Goal: Task Accomplishment & Management: Manage account settings

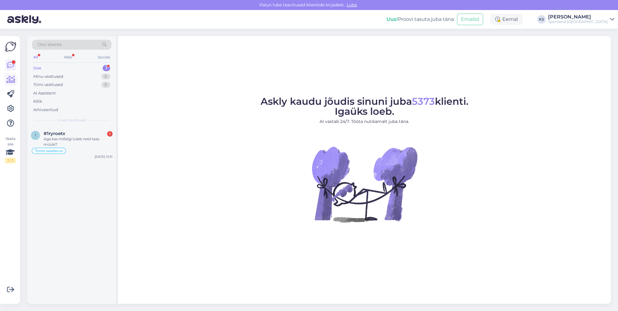
click at [15, 79] on icon at bounding box center [10, 79] width 9 height 7
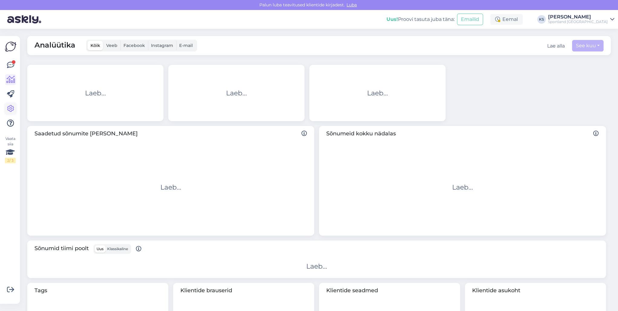
click at [11, 107] on icon at bounding box center [10, 108] width 7 height 7
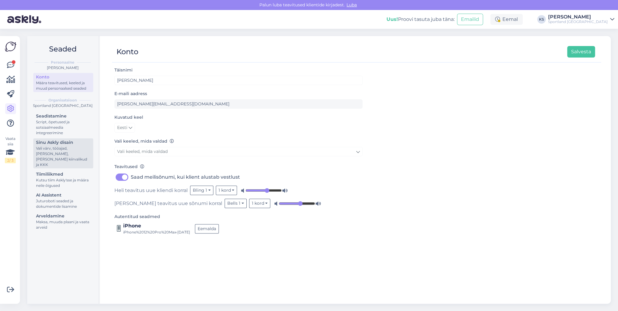
click at [56, 147] on div "Vali värv, tööajad, [PERSON_NAME], [PERSON_NAME] kiirvalikud ja KKK" at bounding box center [63, 157] width 55 height 22
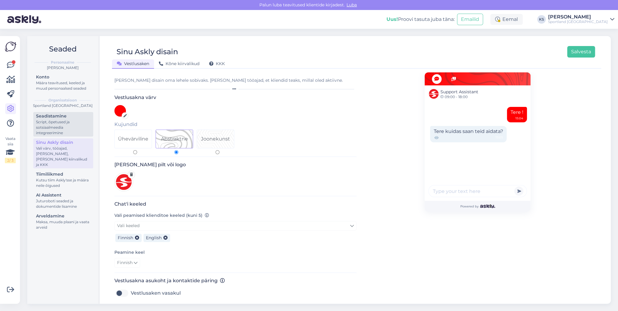
click at [57, 124] on div "Script, õpetused ja sotsiaalmeedia integreerimine" at bounding box center [63, 127] width 55 height 16
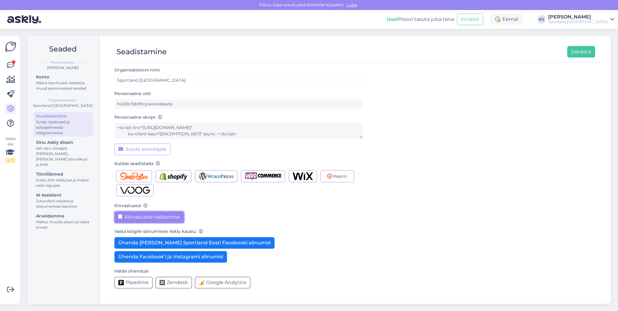
click at [147, 215] on button "Kiirvastuste haldamine" at bounding box center [149, 217] width 70 height 12
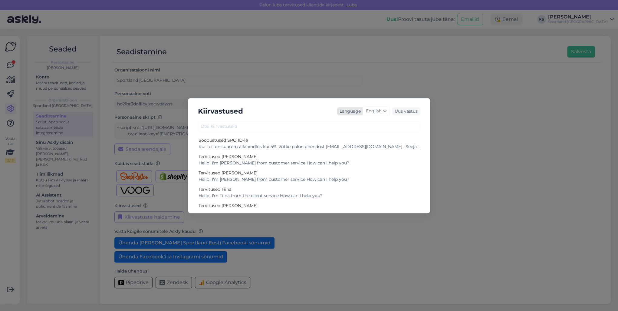
click at [373, 112] on span "English" at bounding box center [374, 111] width 16 height 7
click at [359, 126] on input at bounding box center [363, 124] width 57 height 9
type input "kor"
click at [348, 111] on div "Language" at bounding box center [349, 111] width 24 height 6
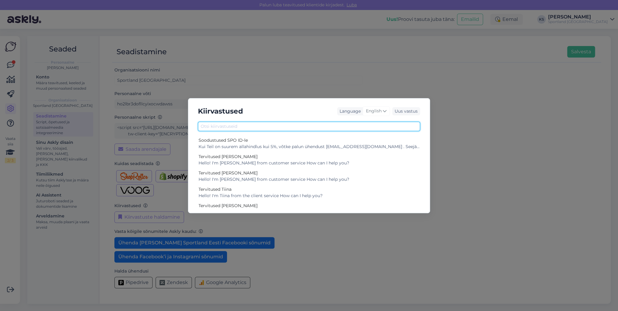
click at [304, 129] on input "text" at bounding box center [309, 126] width 222 height 9
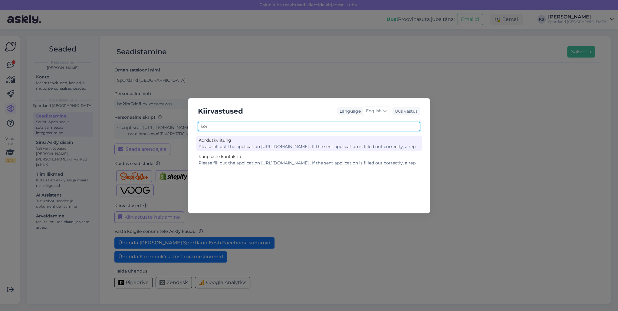
type input "kor"
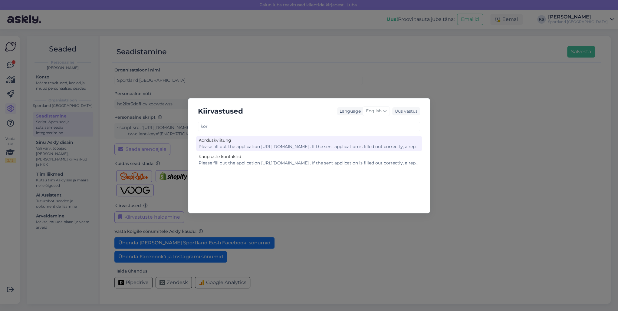
click at [251, 144] on div "Please fill out the application [URL][DOMAIN_NAME] . If the sent application is…" at bounding box center [309, 147] width 221 height 6
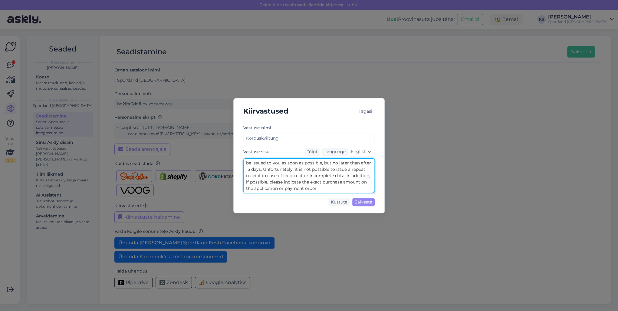
scroll to position [19, 0]
drag, startPoint x: 246, startPoint y: 161, endPoint x: 390, endPoint y: 193, distance: 147.2
click at [389, 194] on div "Kiirvastused Tagasi Vastuse nimi Korduskviitung Vastuse sisu Tõlgi Language Eng…" at bounding box center [309, 155] width 618 height 311
